Goal: Navigation & Orientation: Find specific page/section

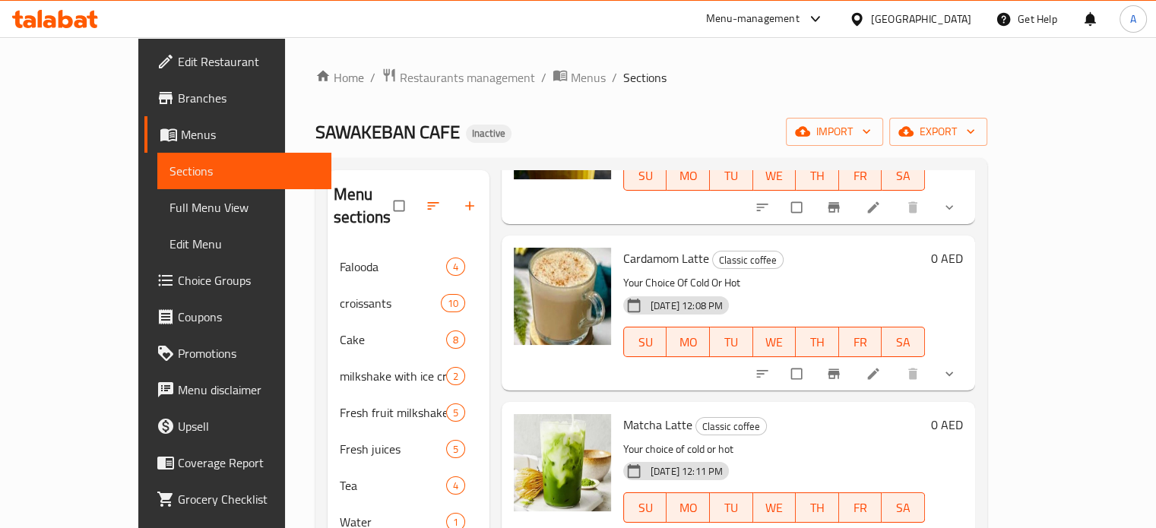
scroll to position [2641, 0]
click at [772, 11] on div "Menu-management" at bounding box center [752, 19] width 93 height 18
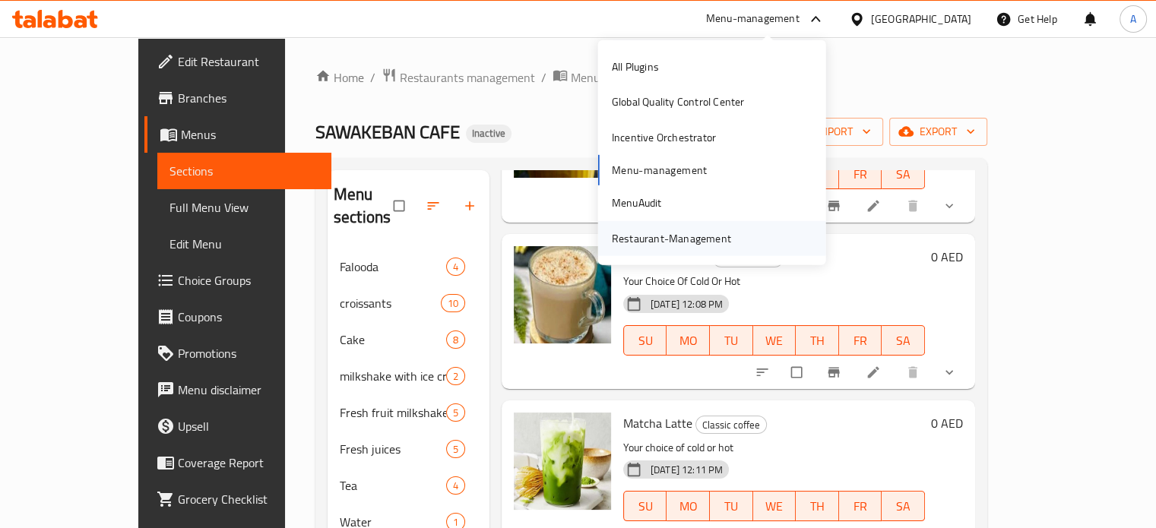
click at [681, 242] on div "Restaurant-Management" at bounding box center [671, 237] width 119 height 17
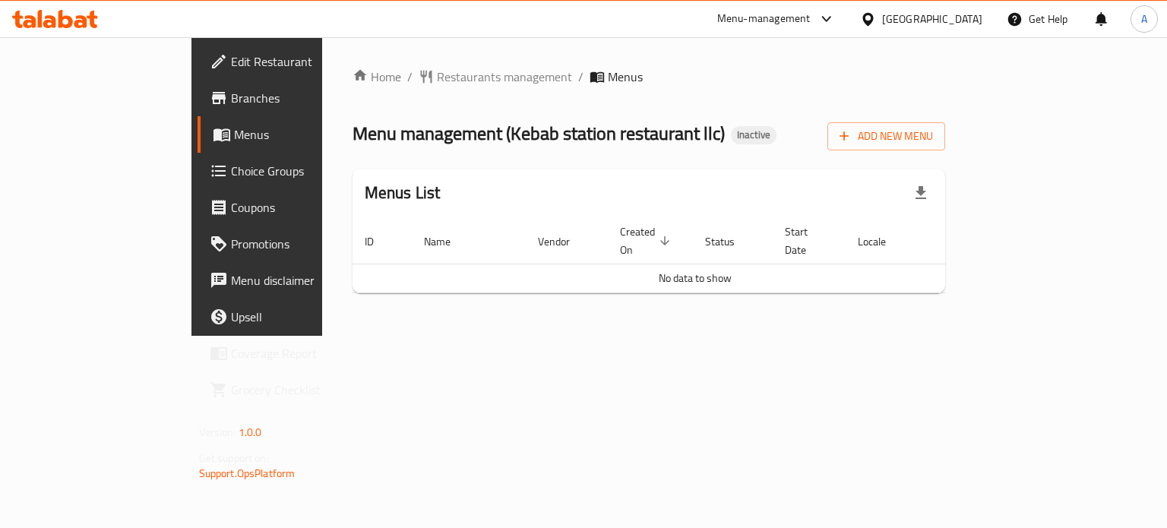
click at [654, 218] on th "Created On sorted descending" at bounding box center [650, 241] width 85 height 46
click at [778, 19] on div "Menu-management" at bounding box center [763, 19] width 93 height 18
click at [556, 17] on div "Menu-management [GEOGRAPHIC_DATA] Get Help A" at bounding box center [583, 19] width 1167 height 36
